Goal: Find specific page/section: Locate a particular part of the current website

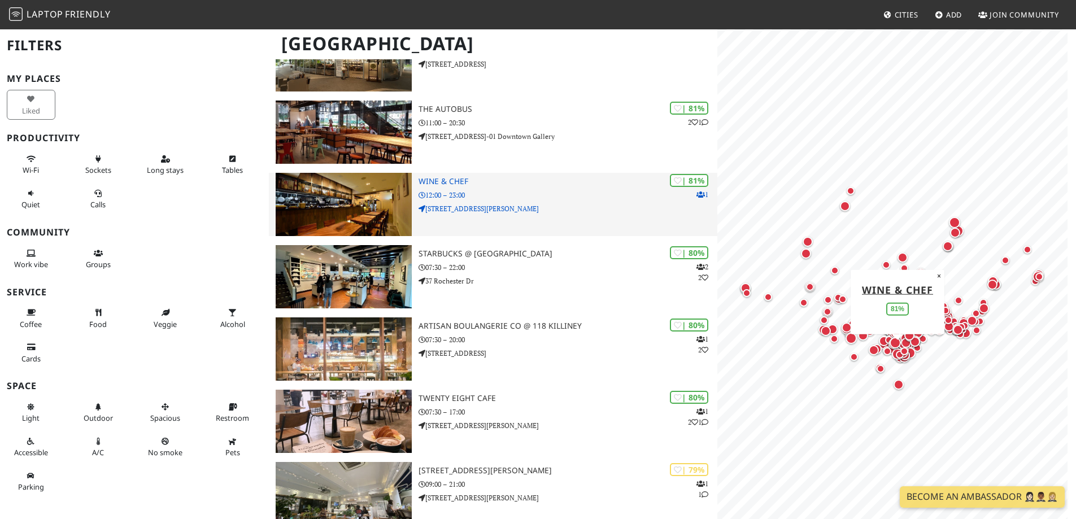
scroll to position [1431, 0]
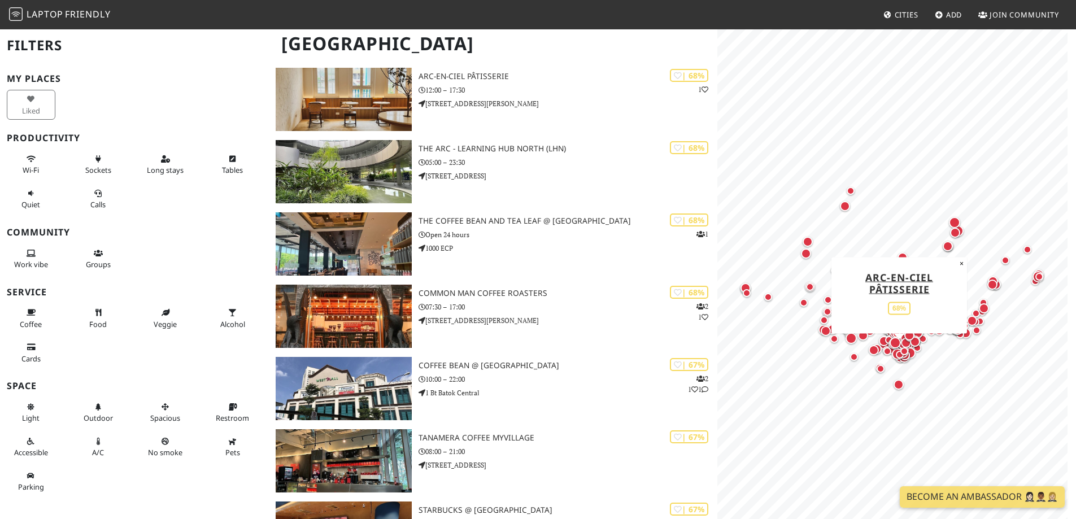
scroll to position [5425, 0]
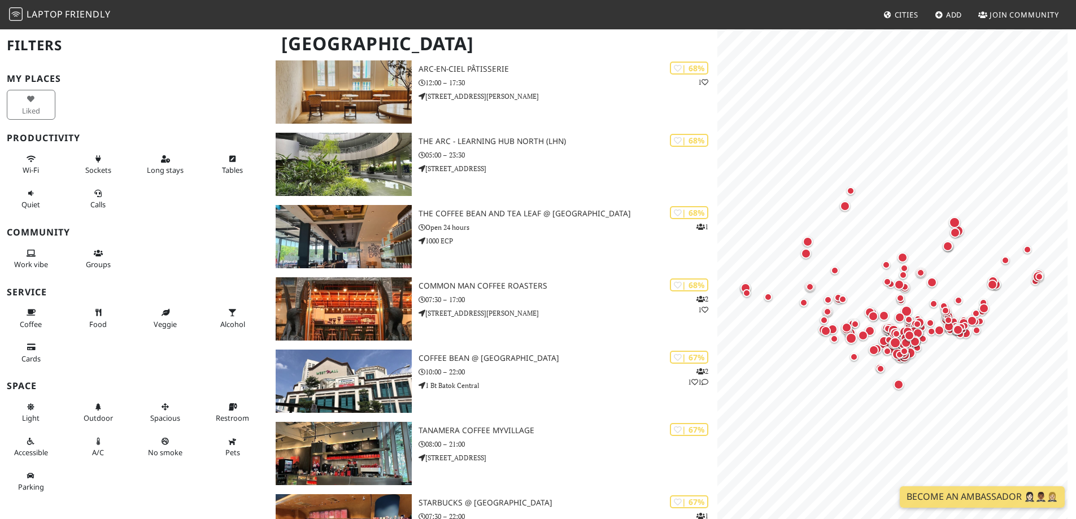
click at [467, 69] on div "[GEOGRAPHIC_DATA]" at bounding box center [538, 50] width 1076 height 45
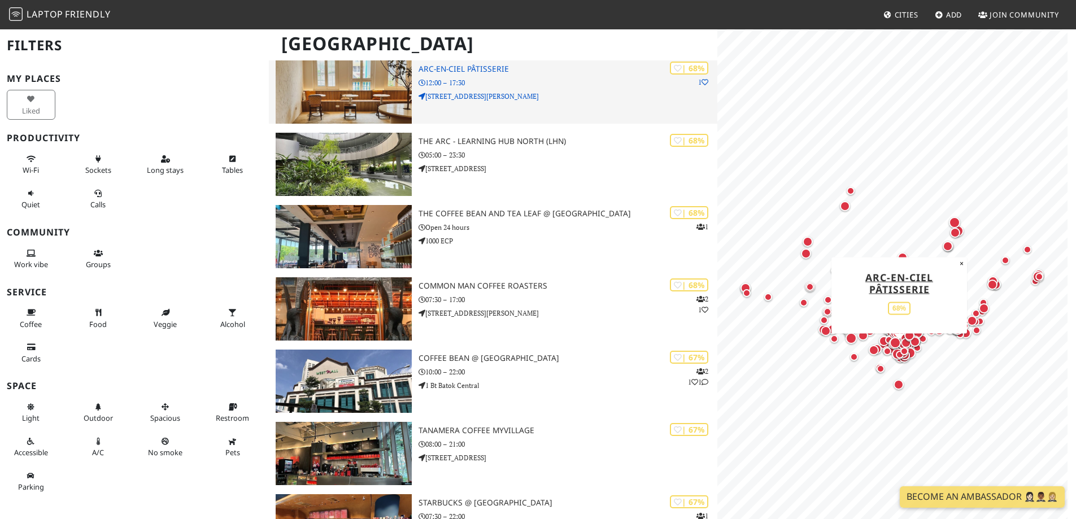
click at [357, 79] on img at bounding box center [344, 91] width 136 height 63
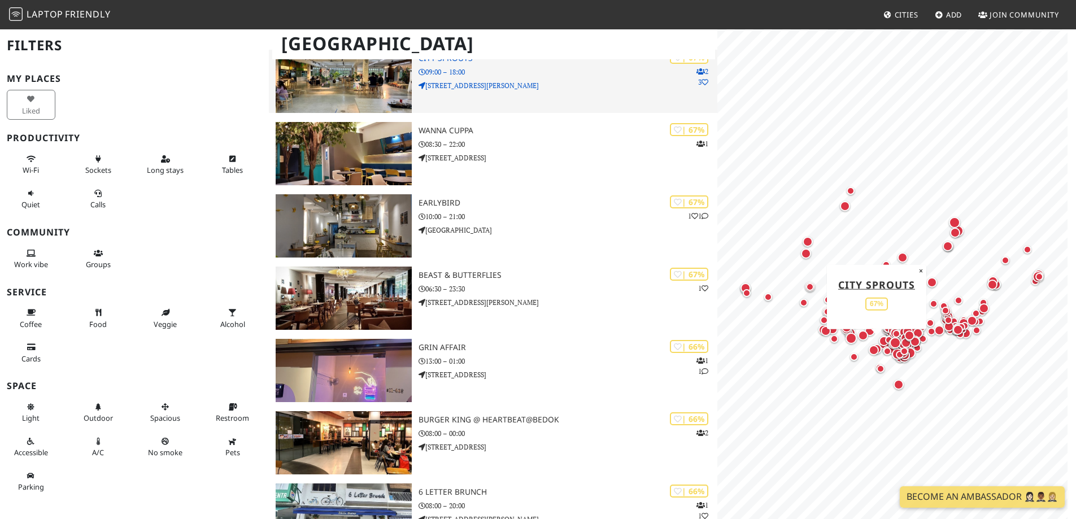
scroll to position [6103, 0]
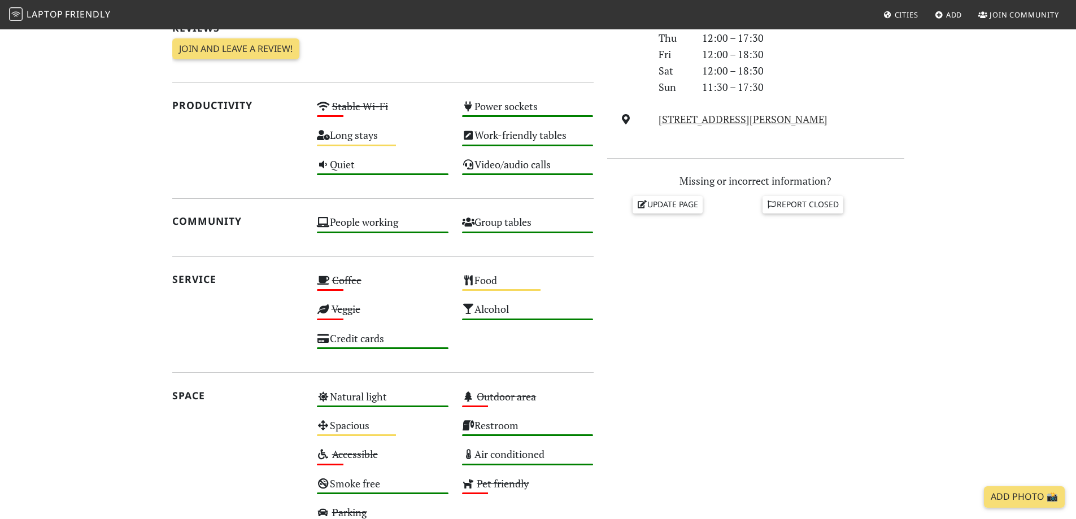
scroll to position [180, 0]
